Goal: Find specific page/section: Find specific page/section

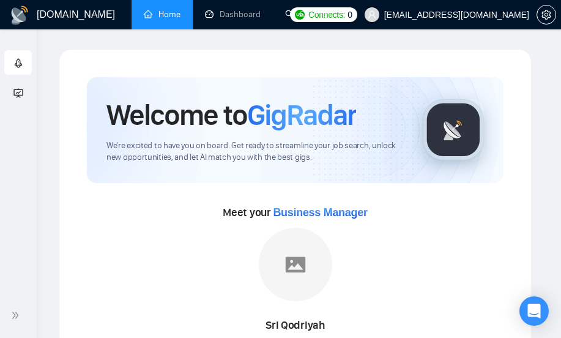
scroll to position [778, 0]
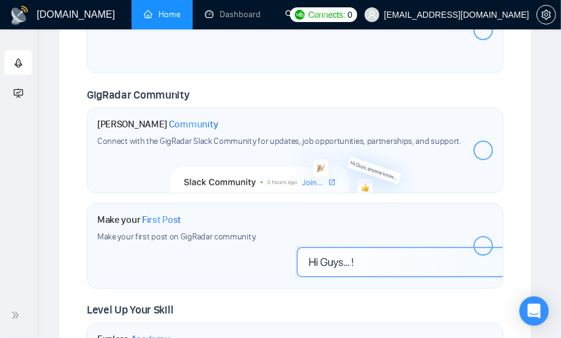
click at [481, 147] on div at bounding box center [484, 151] width 20 height 20
click at [485, 148] on icon at bounding box center [483, 151] width 9 height 8
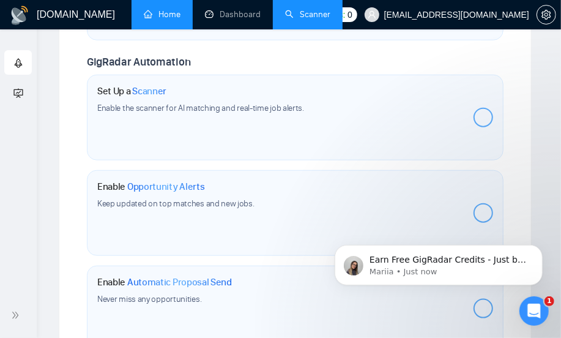
scroll to position [0, 0]
click at [301, 12] on link "Scanner" at bounding box center [307, 14] width 45 height 10
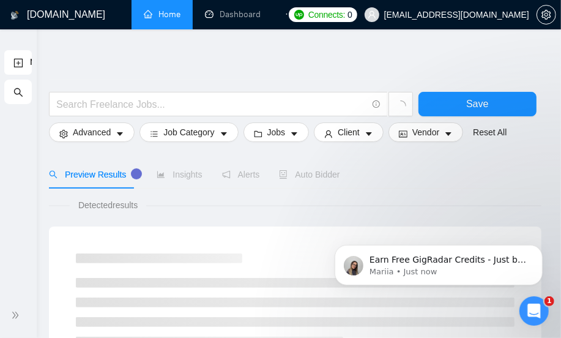
click at [168, 11] on link "Home" at bounding box center [162, 14] width 37 height 10
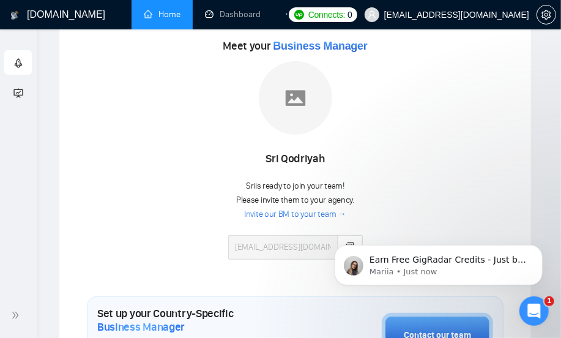
scroll to position [111, 0]
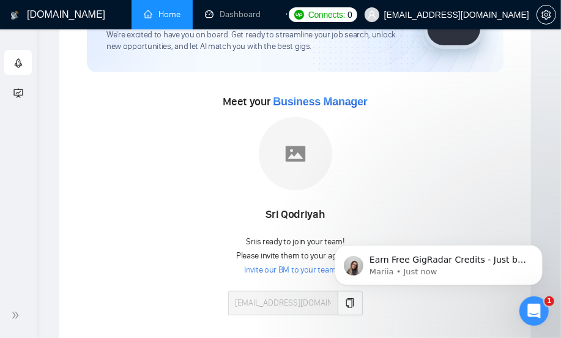
click at [274, 266] on link "Invite our BM to your team →" at bounding box center [295, 270] width 102 height 12
